Goal: Find specific page/section: Find specific page/section

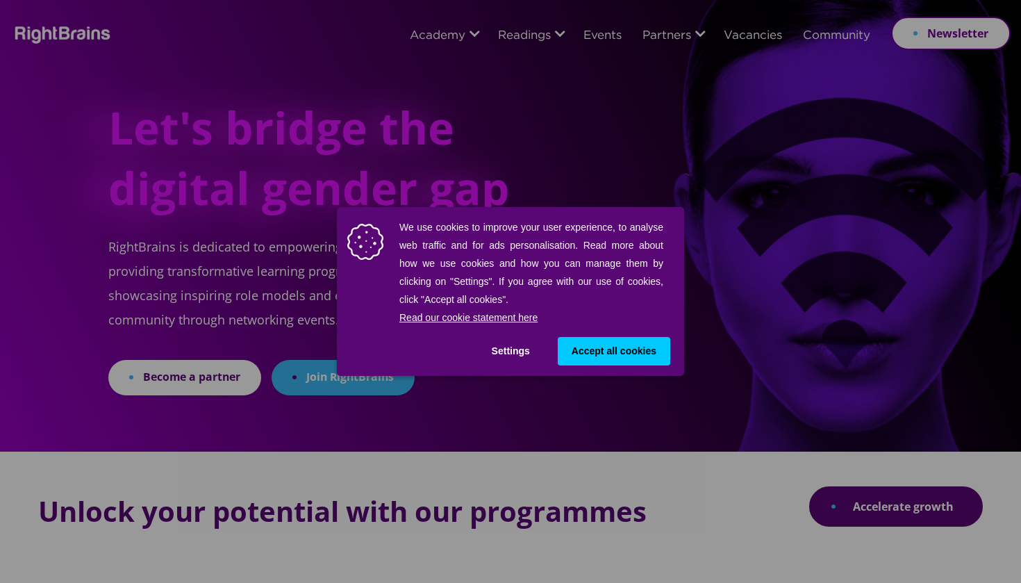
click at [626, 349] on span "Accept all cookies" at bounding box center [614, 351] width 85 height 15
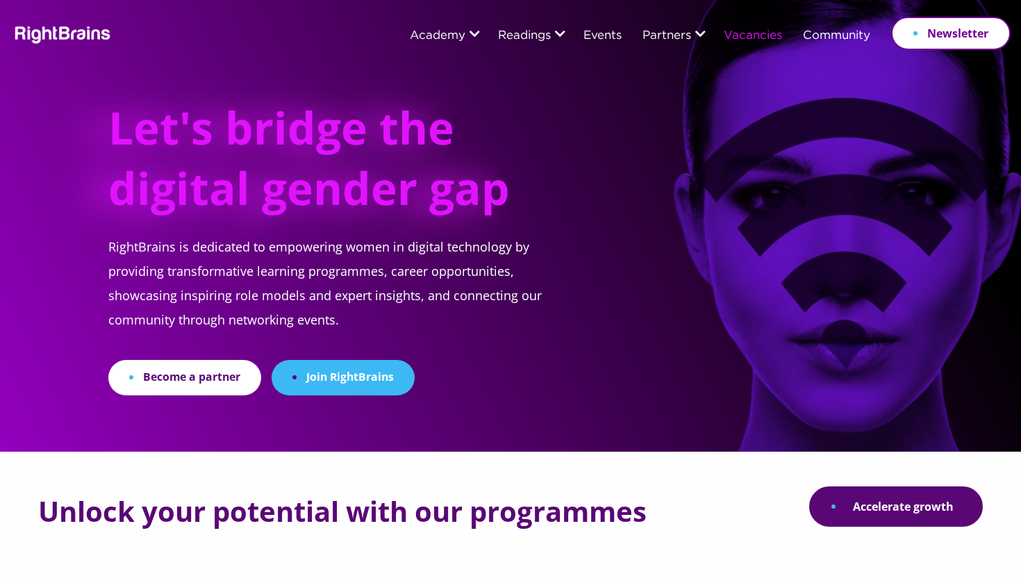
click at [757, 38] on link "Vacancies" at bounding box center [753, 36] width 58 height 13
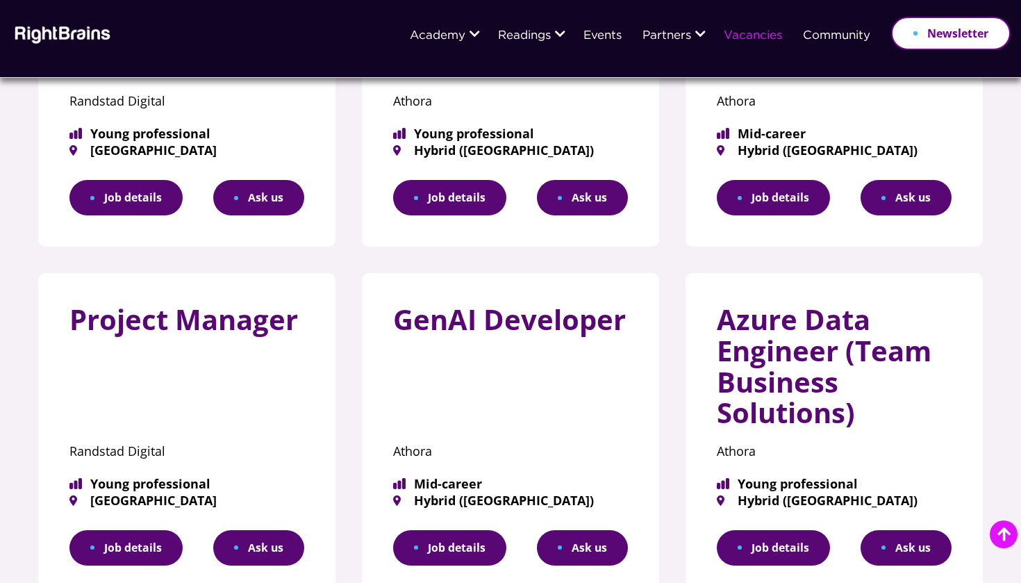
scroll to position [350, 0]
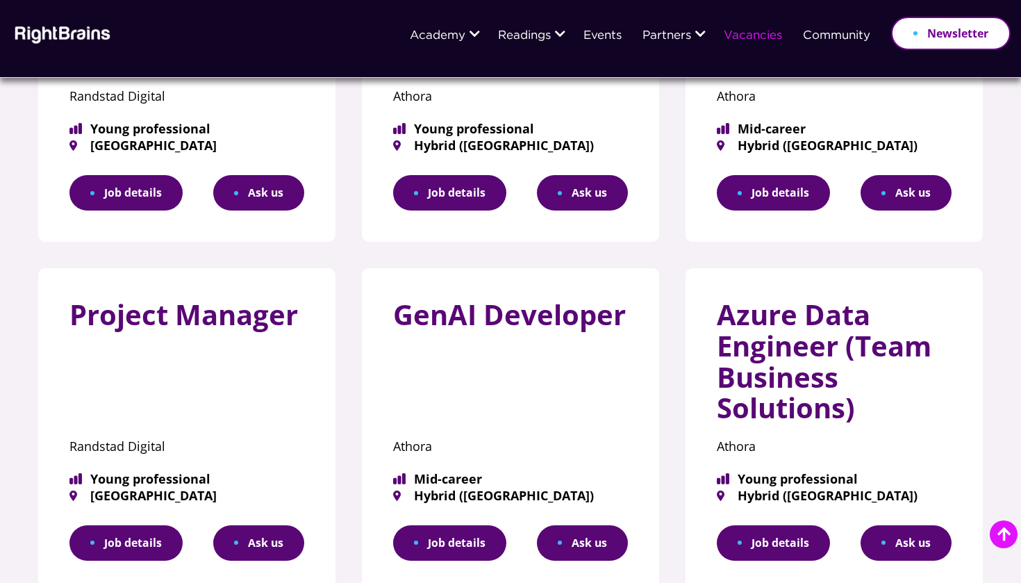
click at [133, 525] on link "Job details" at bounding box center [125, 542] width 113 height 35
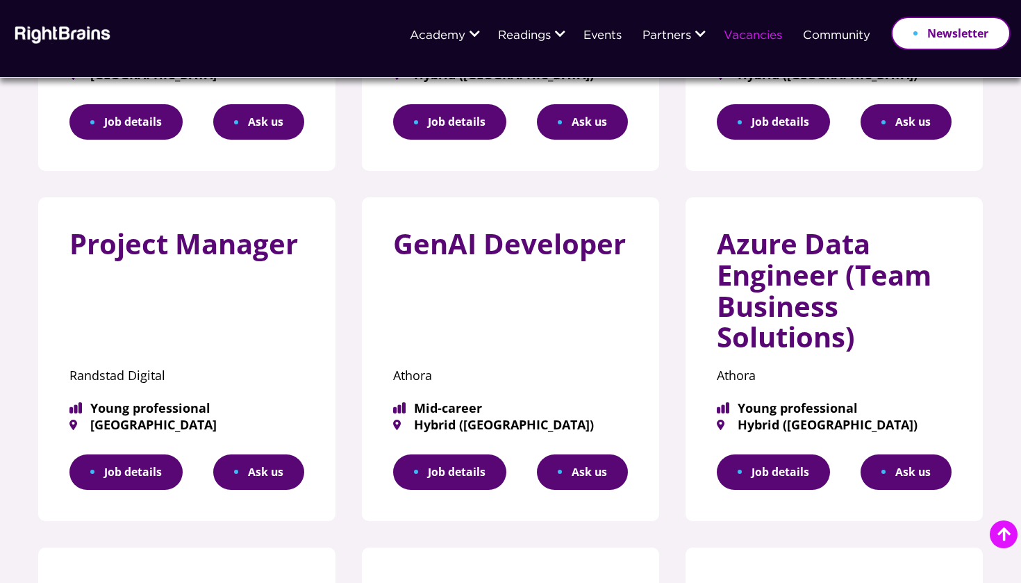
scroll to position [0, 0]
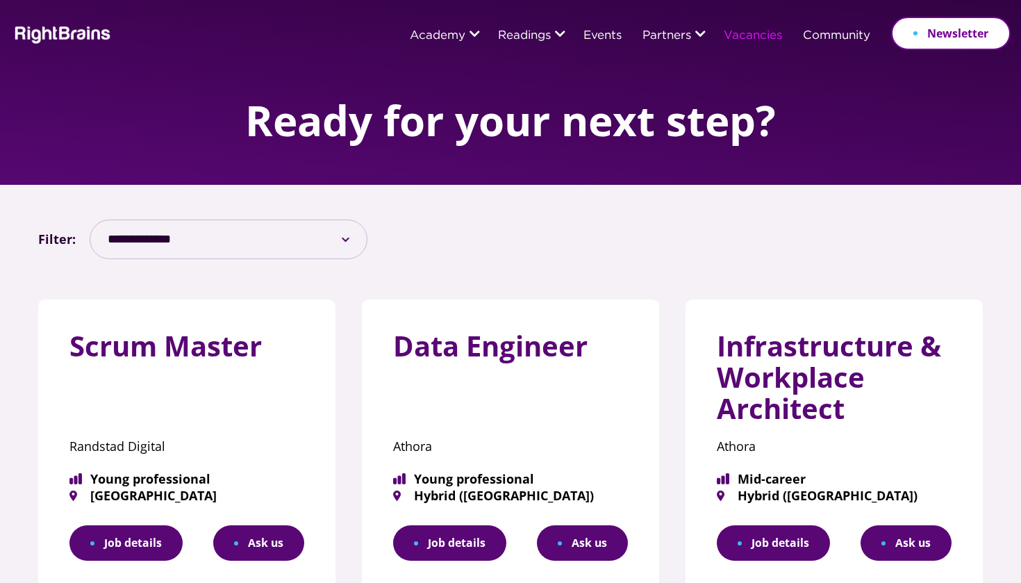
click at [143, 540] on link "Job details" at bounding box center [125, 542] width 113 height 35
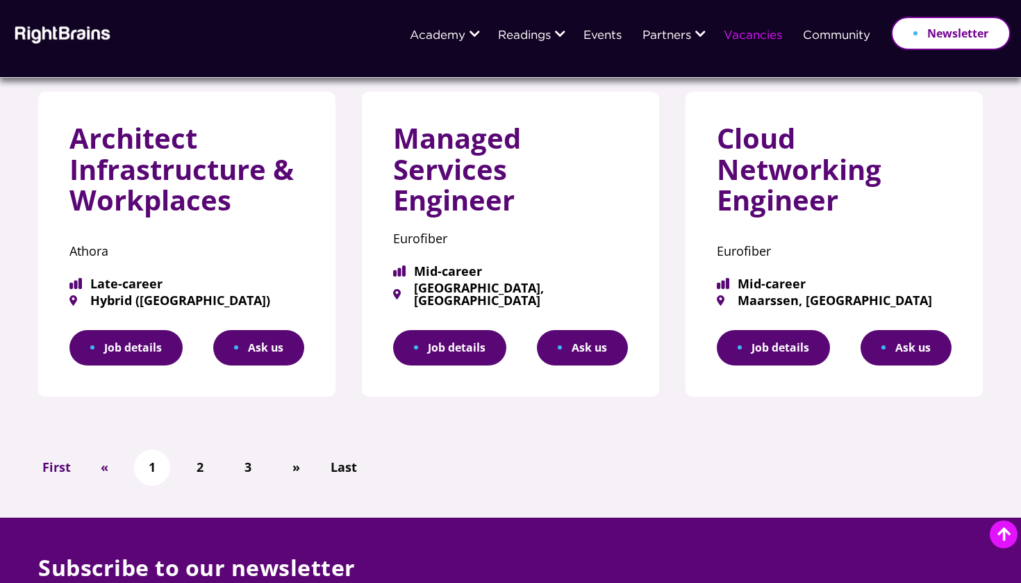
scroll to position [887, 0]
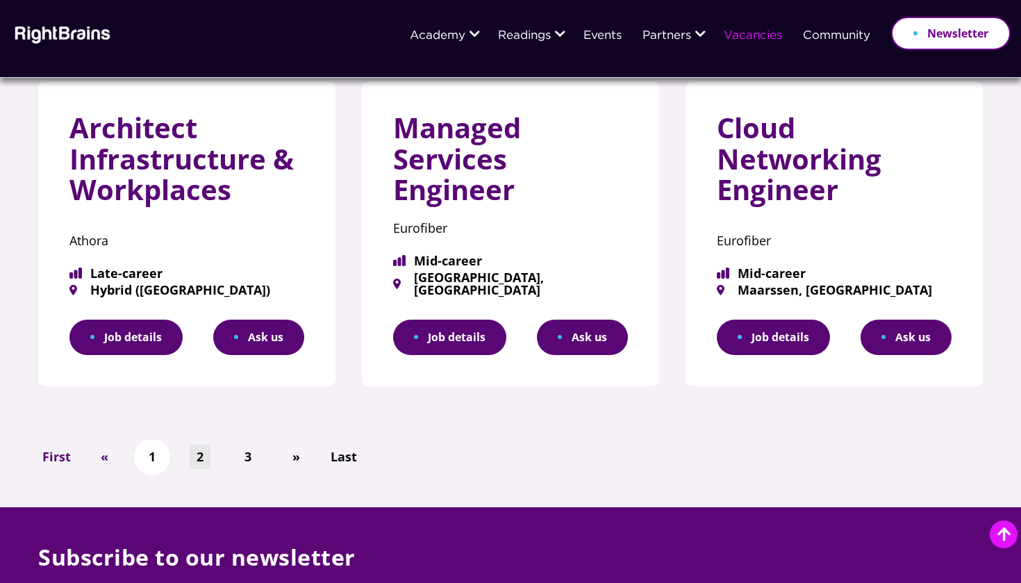
click at [203, 445] on link "2" at bounding box center [200, 457] width 21 height 24
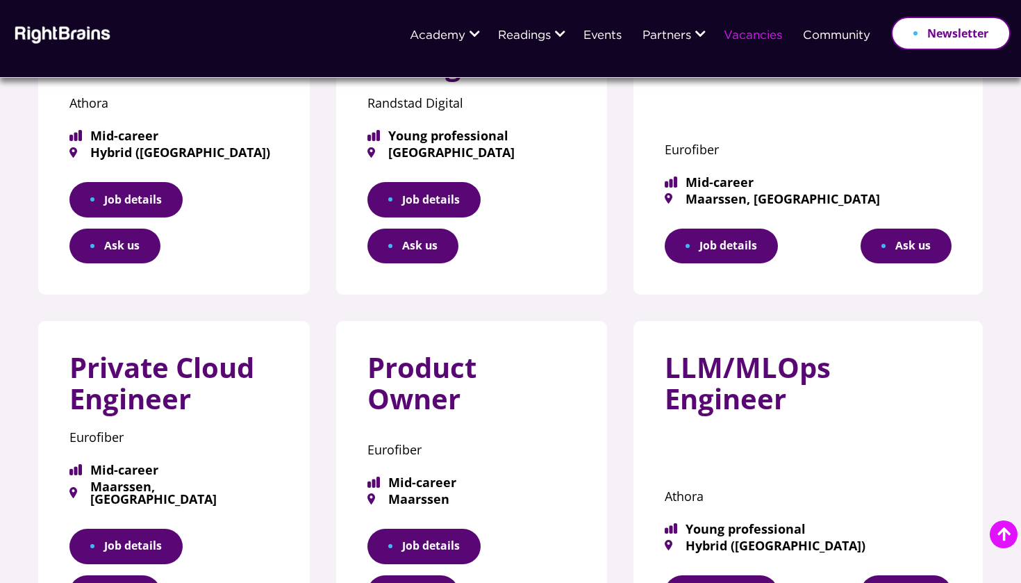
scroll to position [686, 0]
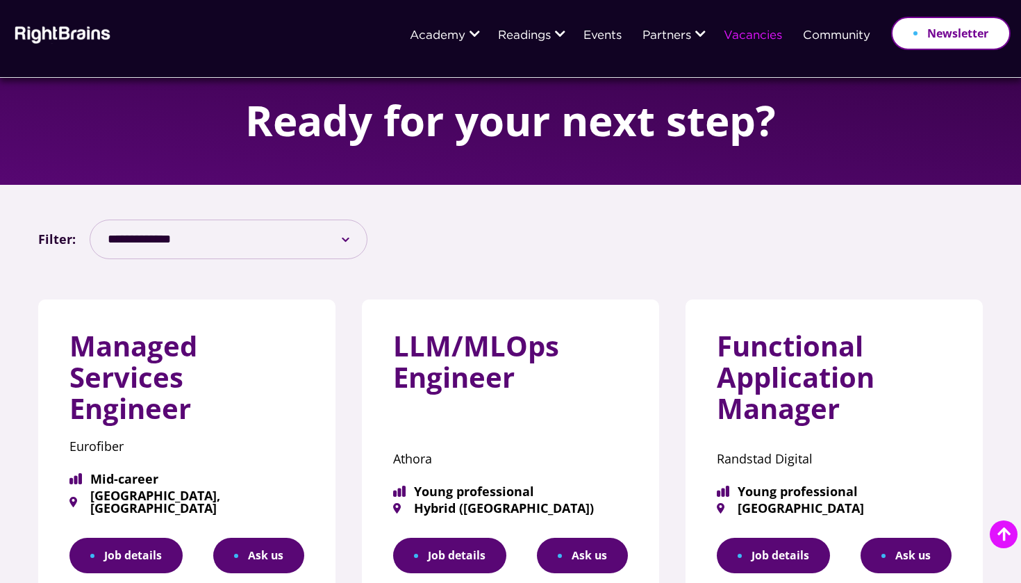
scroll to position [160, 0]
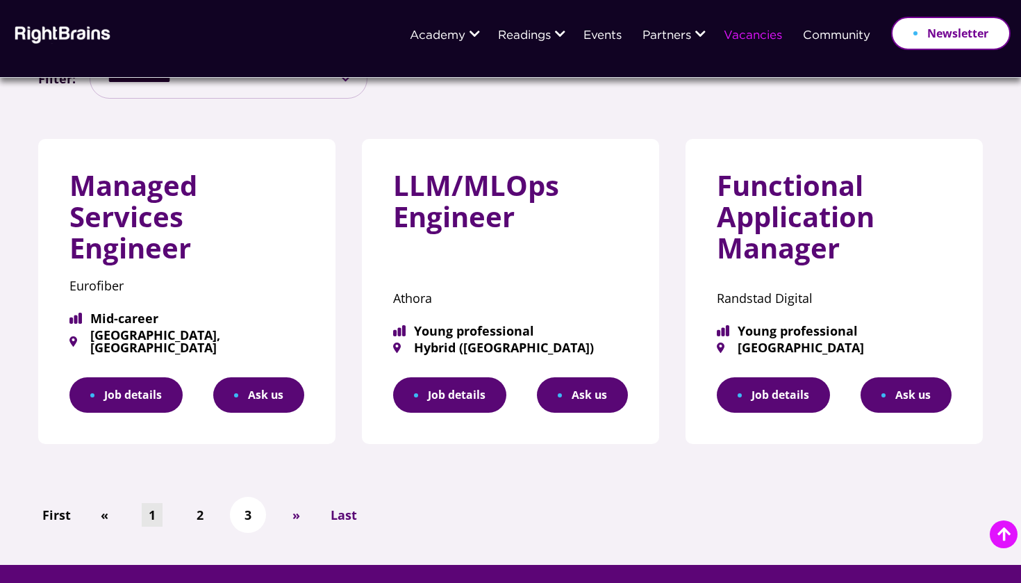
click at [152, 503] on link "1" at bounding box center [152, 515] width 21 height 24
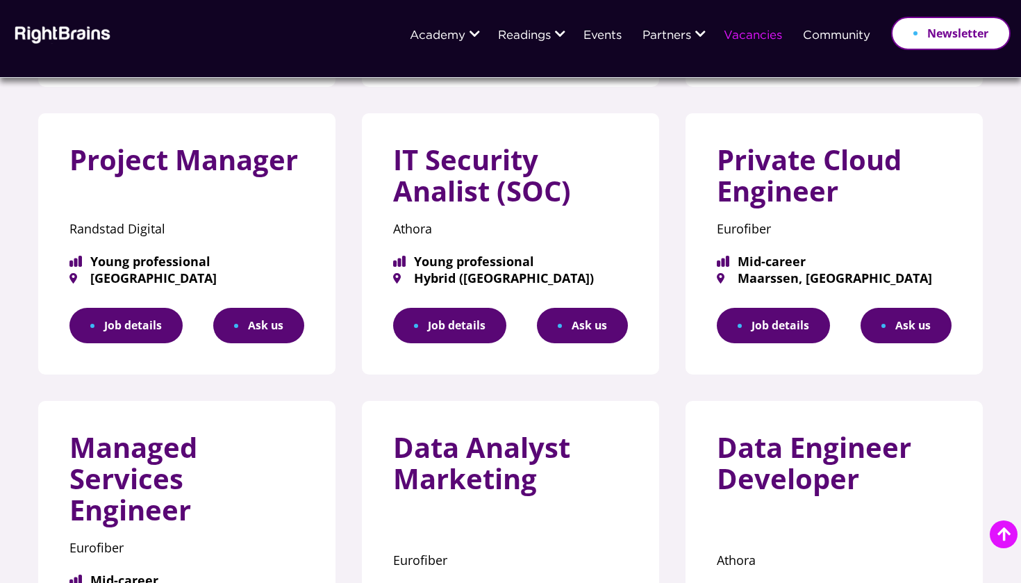
scroll to position [544, 0]
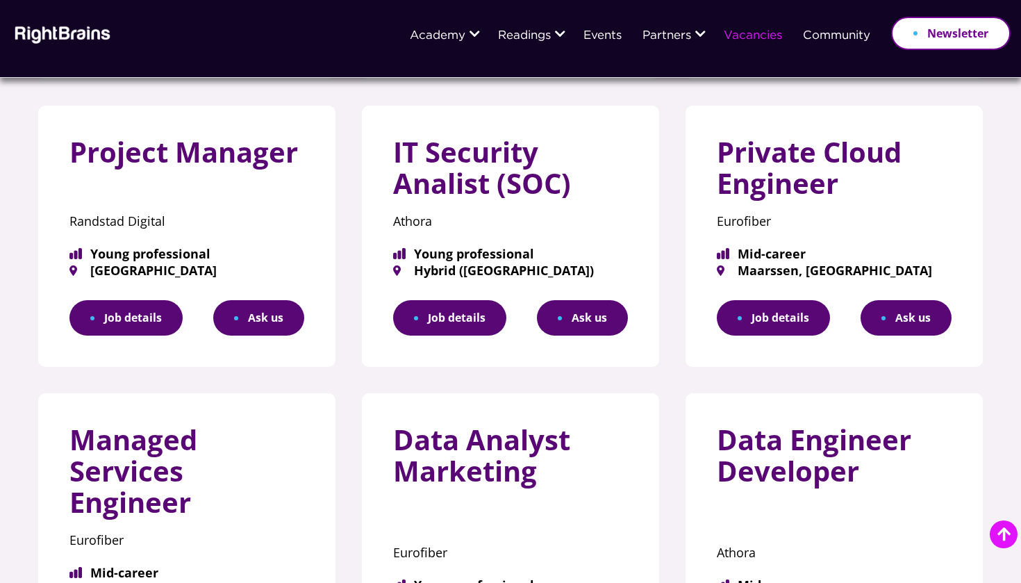
click at [452, 300] on link "Job details" at bounding box center [449, 317] width 113 height 35
